Goal: Task Accomplishment & Management: Use online tool/utility

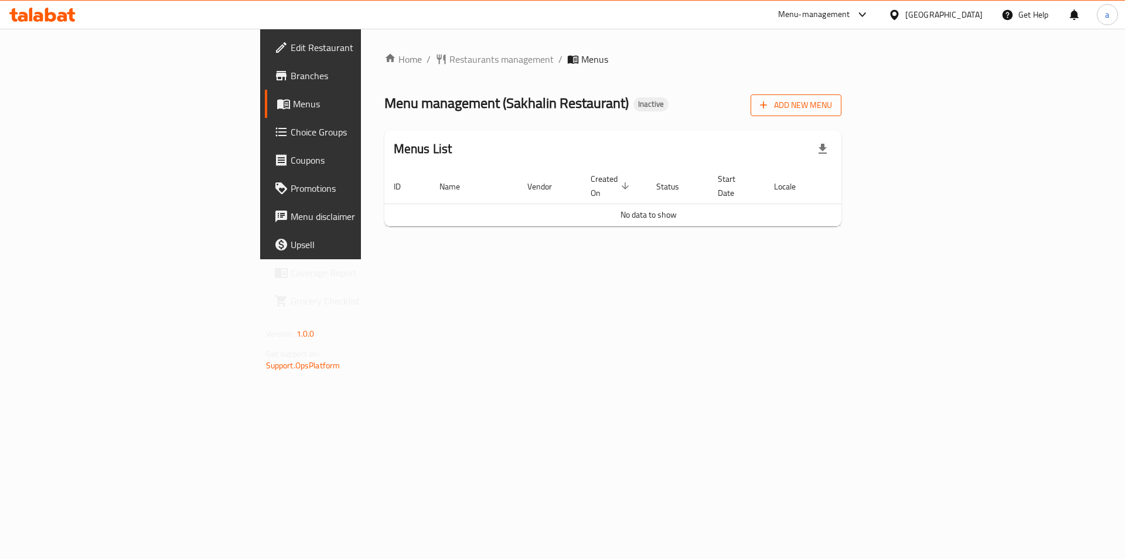
click at [832, 109] on span "Add New Menu" at bounding box center [796, 105] width 72 height 15
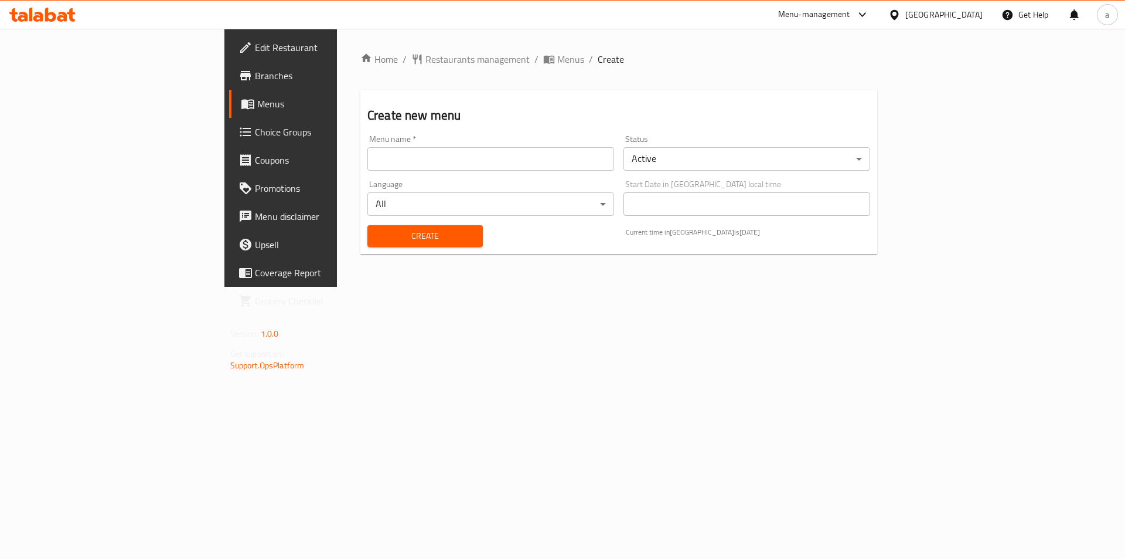
click at [368, 163] on input "text" at bounding box center [491, 158] width 247 height 23
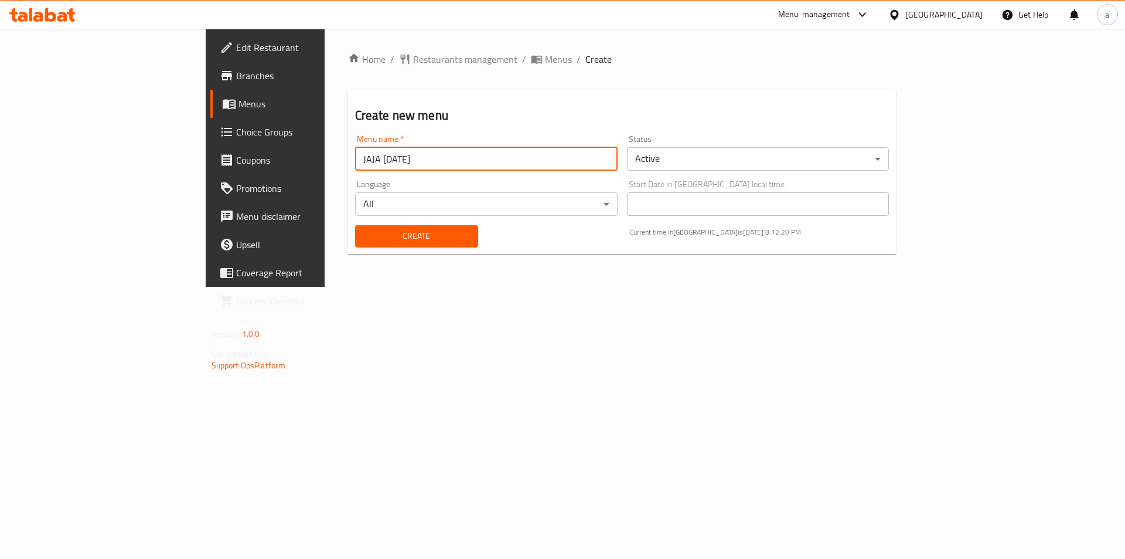
type input "JAJA [DATE]"
click at [365, 242] on span "Create" at bounding box center [417, 236] width 104 height 15
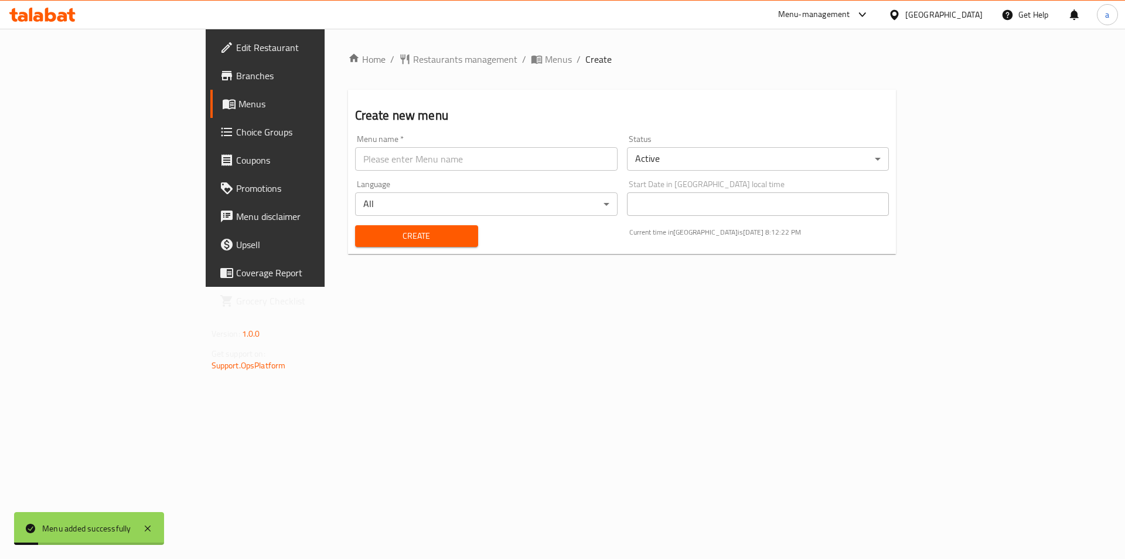
click at [239, 108] on span "Menus" at bounding box center [312, 104] width 146 height 14
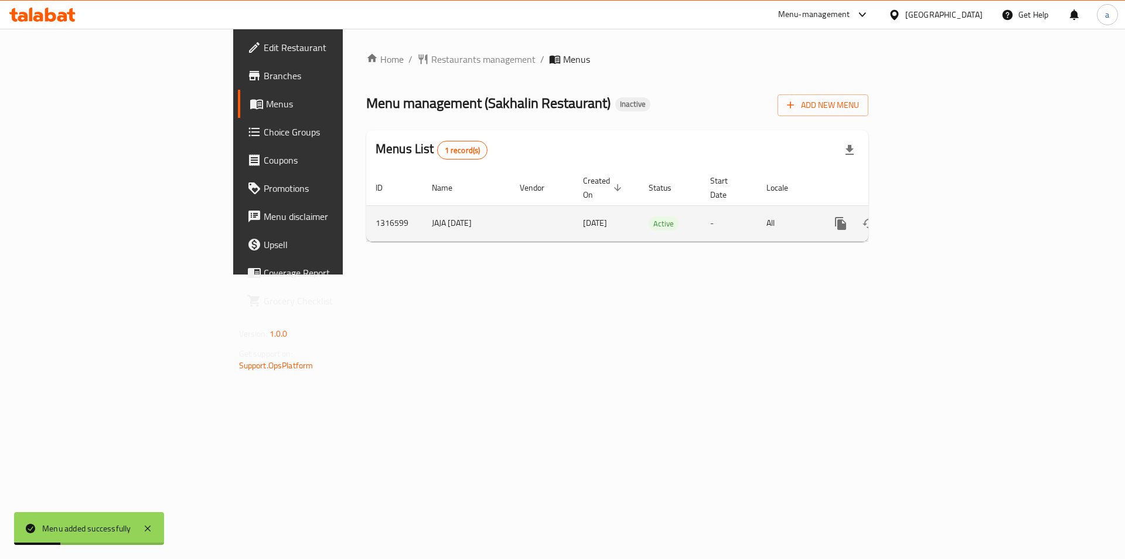
click at [933, 216] on icon "enhanced table" at bounding box center [926, 223] width 14 height 14
